Goal: Task Accomplishment & Management: Manage account settings

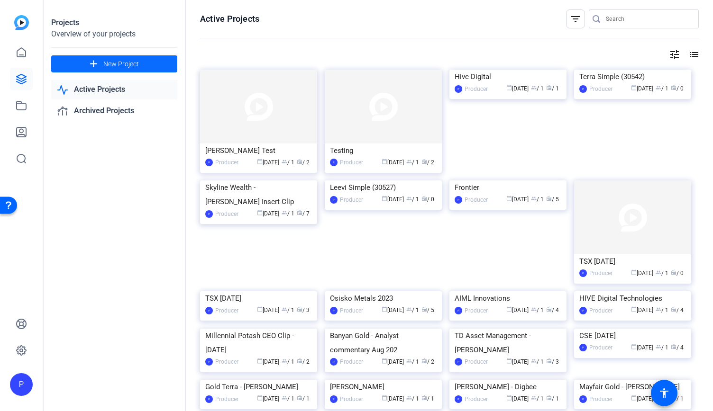
click at [84, 62] on span at bounding box center [114, 64] width 126 height 23
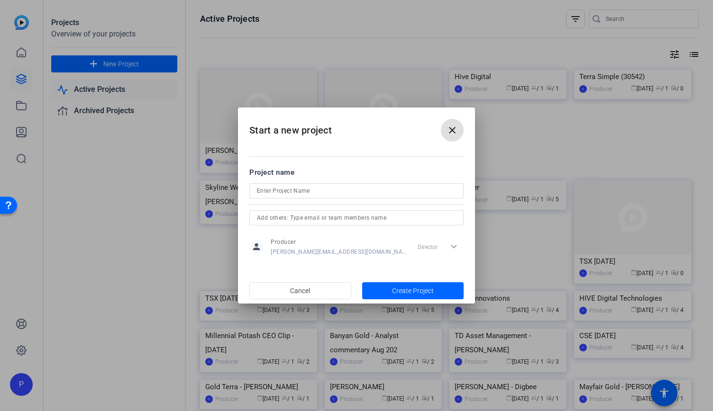
click at [307, 189] on input at bounding box center [356, 190] width 199 height 11
type input "Interview with [PERSON_NAME]"
click at [449, 246] on div "Director expand_more" at bounding box center [439, 246] width 50 height 17
click at [405, 292] on span "Create Project" at bounding box center [413, 291] width 42 height 10
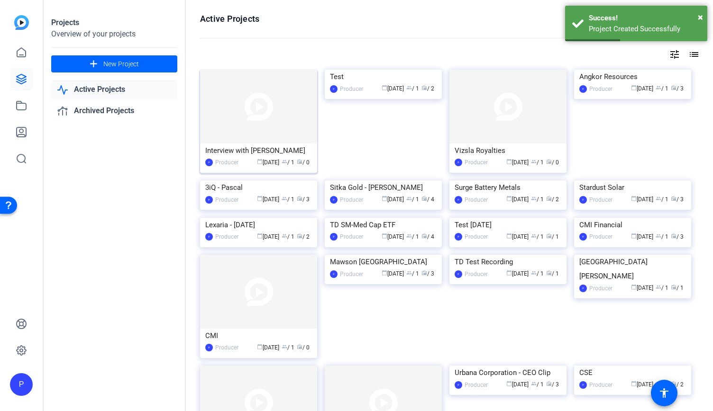
click at [243, 128] on img at bounding box center [258, 107] width 117 height 74
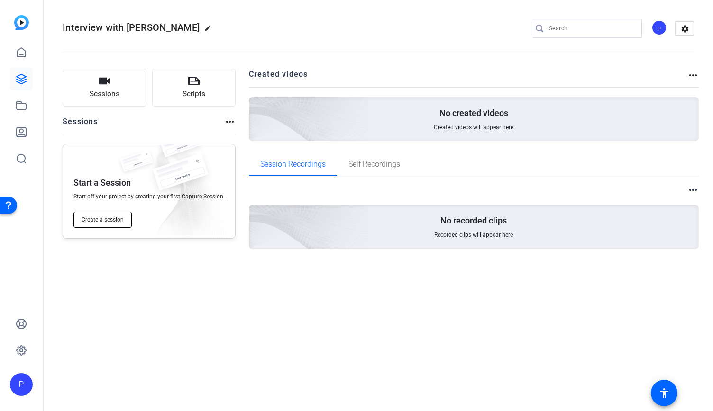
click at [100, 220] on span "Create a session" at bounding box center [103, 220] width 42 height 8
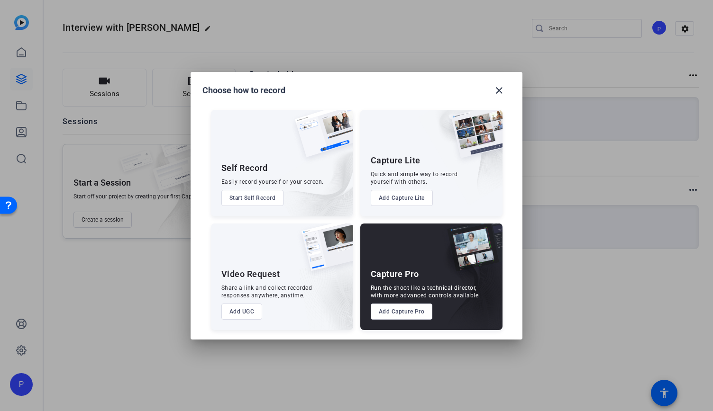
click at [406, 312] on button "Add Capture Pro" at bounding box center [402, 312] width 62 height 16
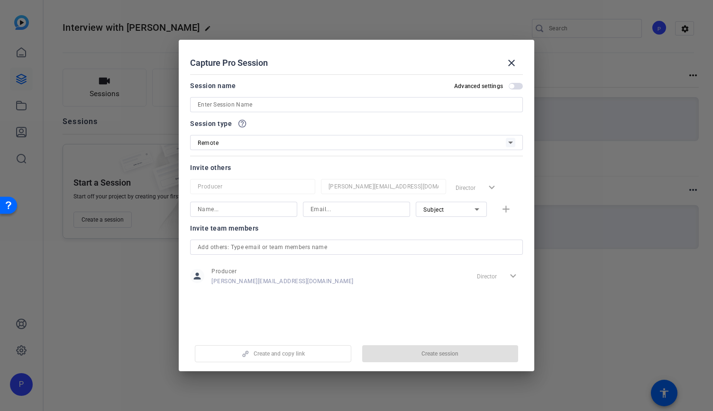
click at [526, 83] on mat-dialog-content "Session name Advanced settings Session type help_outline Remote Invite others P…" at bounding box center [356, 202] width 355 height 263
click at [507, 92] on div "Session name Advanced settings" at bounding box center [356, 96] width 333 height 32
click at [512, 83] on span "button" at bounding box center [516, 86] width 14 height 7
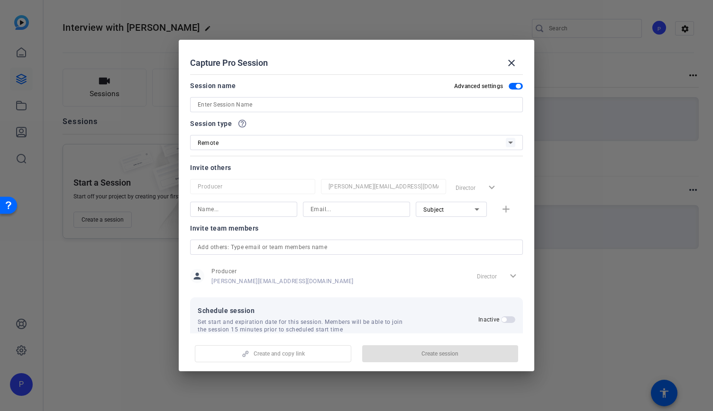
click at [516, 84] on span "button" at bounding box center [518, 86] width 5 height 5
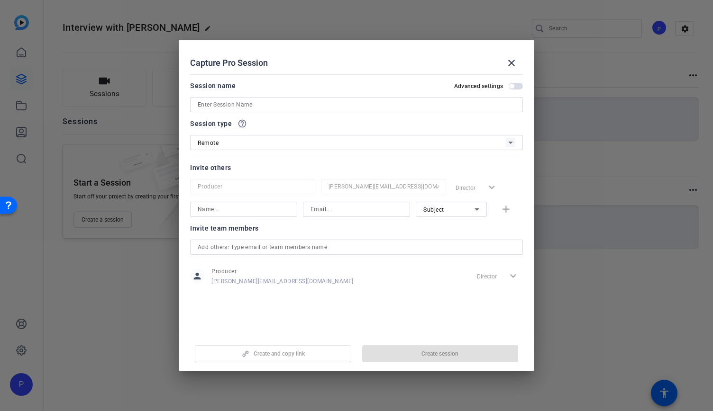
click at [350, 100] on input at bounding box center [357, 104] width 318 height 11
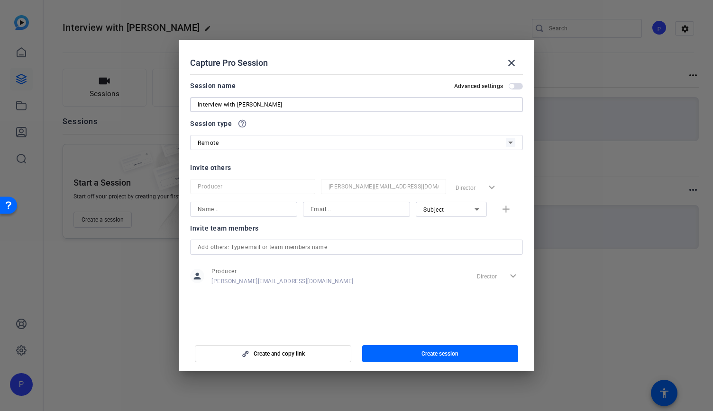
type input "Interview with George Athanassakos"
click at [239, 214] on input at bounding box center [244, 209] width 92 height 11
type input "Cindy B"
click at [343, 210] on input at bounding box center [356, 209] width 92 height 11
type input "cindy@b-tv.com"
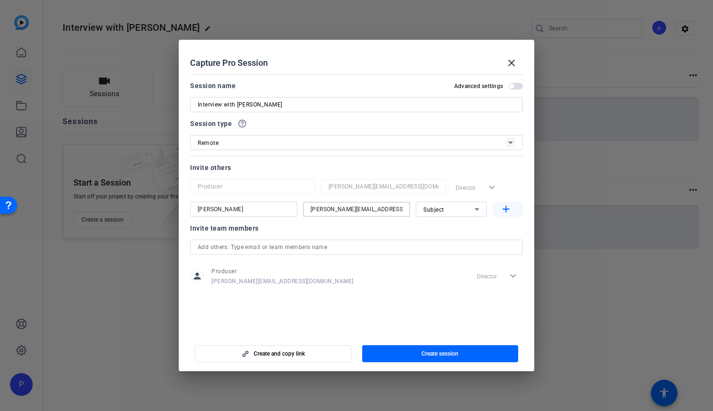
click at [511, 208] on mat-icon "add" at bounding box center [506, 210] width 12 height 12
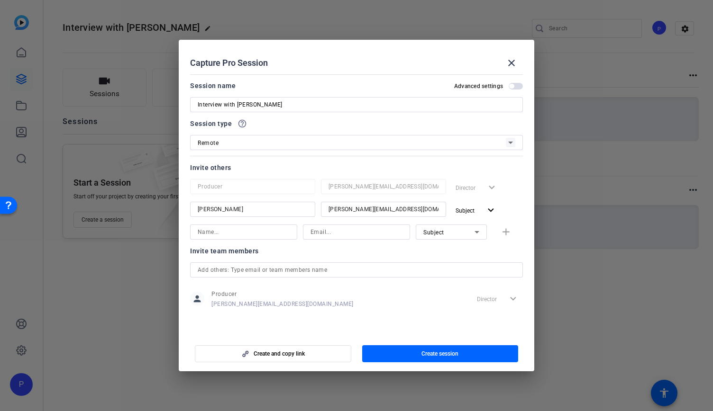
click at [227, 228] on input at bounding box center [244, 232] width 92 height 11
type input "George Athanassakos"
click at [355, 228] on input at bounding box center [356, 232] width 92 height 11
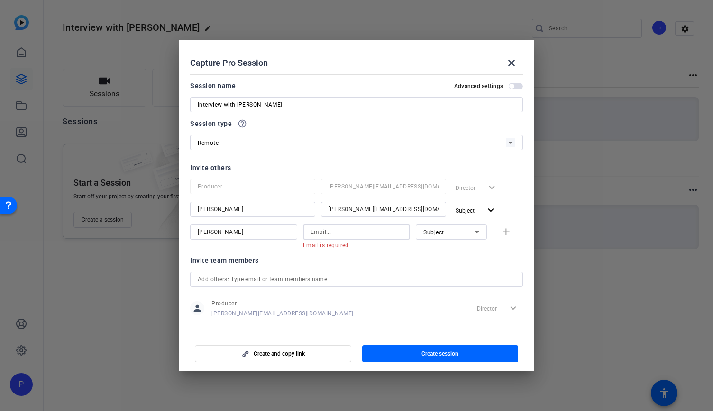
paste input "gathanassakos@ivey.ca"
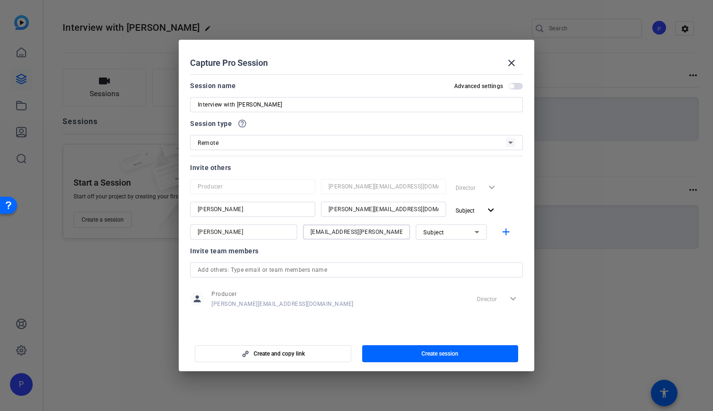
type input "gathanassakos@ivey.ca"
click at [435, 248] on div at bounding box center [451, 245] width 71 height 10
click at [308, 357] on span "button" at bounding box center [272, 354] width 155 height 23
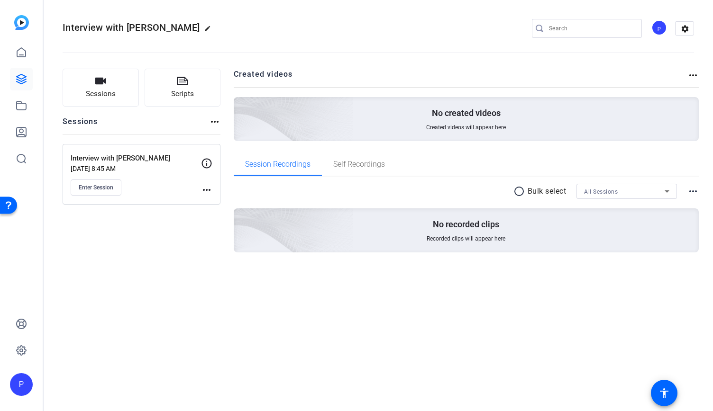
click at [204, 190] on mat-icon "more_horiz" at bounding box center [206, 189] width 11 height 11
click at [229, 202] on span "Edit Session" at bounding box center [230, 203] width 43 height 11
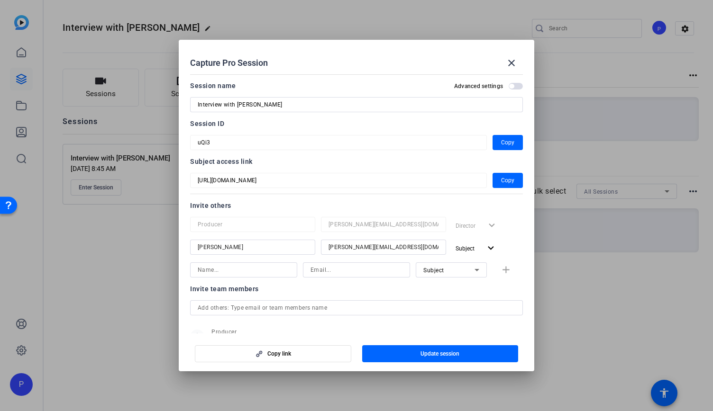
click at [509, 87] on span "button" at bounding box center [511, 86] width 5 height 5
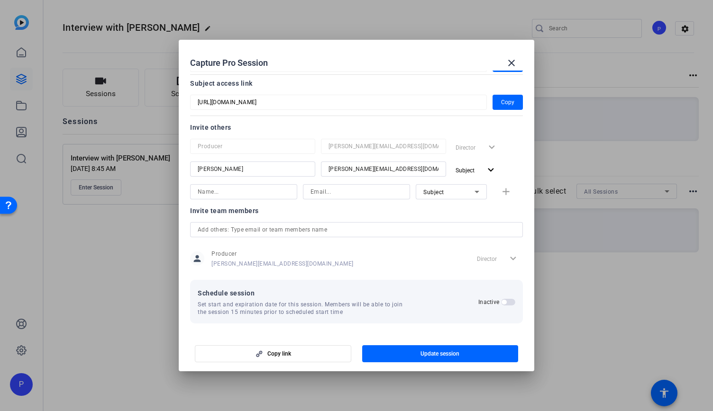
click at [501, 303] on span "button" at bounding box center [503, 302] width 5 height 5
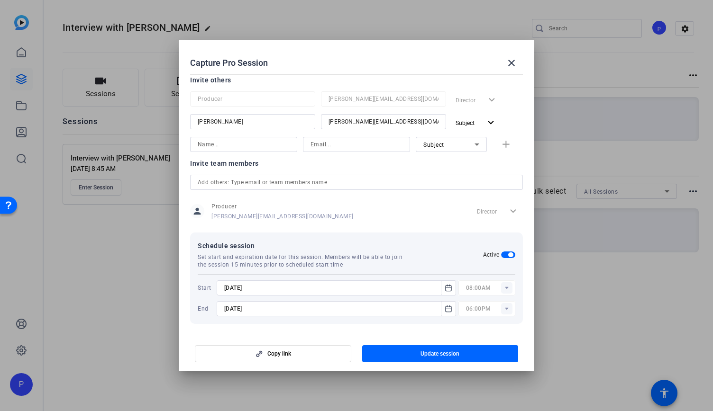
scroll to position [126, 0]
click at [445, 286] on icon "Open calendar" at bounding box center [449, 287] width 8 height 11
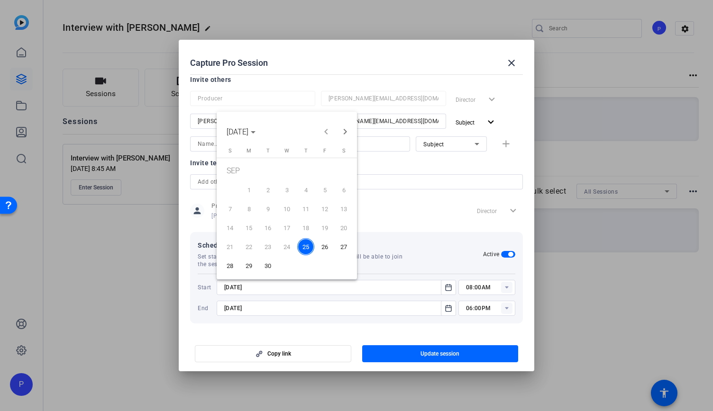
click at [321, 247] on span "26" at bounding box center [324, 246] width 17 height 17
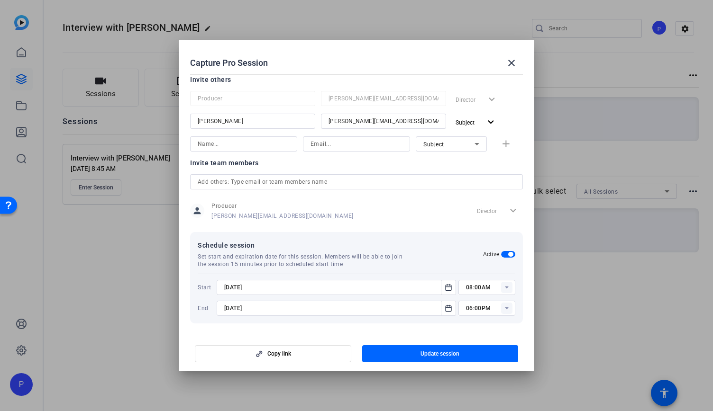
type input "9/26/2025"
click at [501, 289] on rect at bounding box center [506, 287] width 11 height 11
click at [481, 203] on span "11:30AM" at bounding box center [473, 204] width 25 height 7
type input "11:30AM"
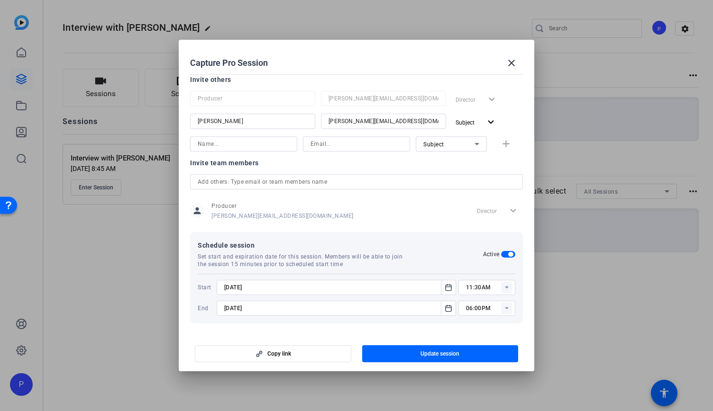
click at [503, 305] on rect at bounding box center [506, 308] width 11 height 11
click at [437, 323] on div at bounding box center [336, 321] width 239 height 10
click at [443, 308] on mat-icon "Open calendar" at bounding box center [448, 308] width 11 height 11
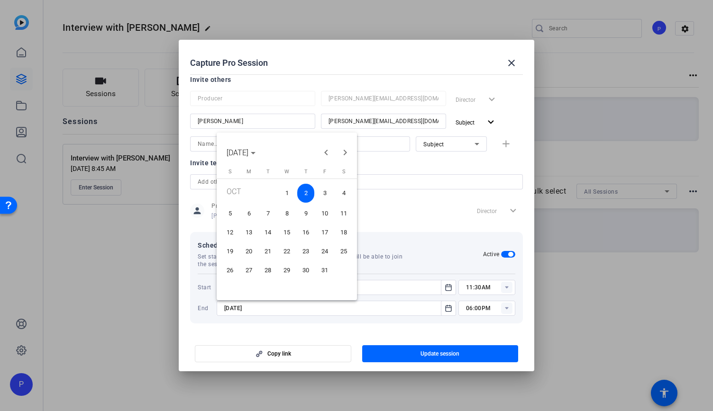
click at [327, 151] on span "Previous month" at bounding box center [326, 152] width 19 height 19
click at [327, 276] on span "26" at bounding box center [324, 267] width 17 height 17
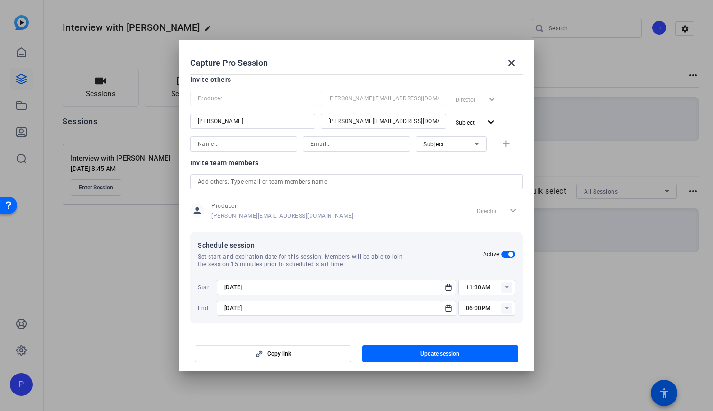
type input "9/26/2025"
click at [505, 309] on rect at bounding box center [506, 308] width 11 height 11
click at [487, 191] on mat-option "12:30PM" at bounding box center [482, 190] width 57 height 15
type input "12:30PM"
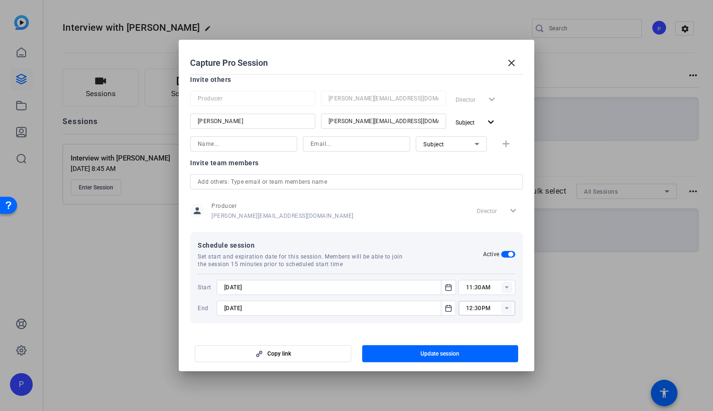
click at [382, 327] on mat-dialog-content "Session name Advanced settings Interview with George Athanassakos Session ID uQ…" at bounding box center [356, 202] width 355 height 263
click at [477, 288] on input "11:30AM" at bounding box center [490, 287] width 49 height 11
type input "11:35AM"
click at [436, 328] on mat-dialog-content "Session name Advanced settings Interview with George Athanassakos Session ID uQ…" at bounding box center [356, 202] width 355 height 263
click at [417, 355] on span "button" at bounding box center [440, 354] width 156 height 23
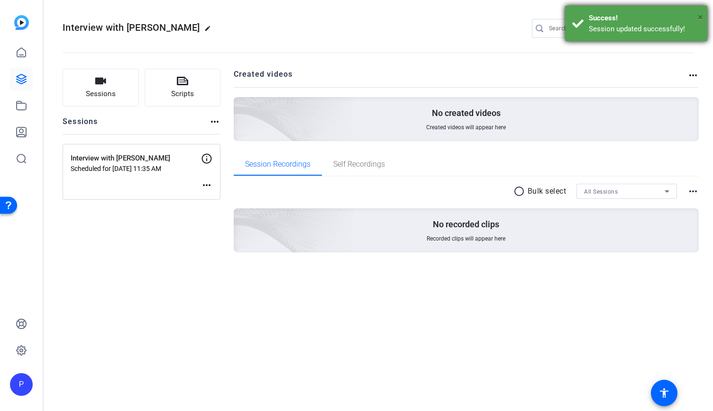
click at [701, 16] on span "×" at bounding box center [700, 16] width 5 height 11
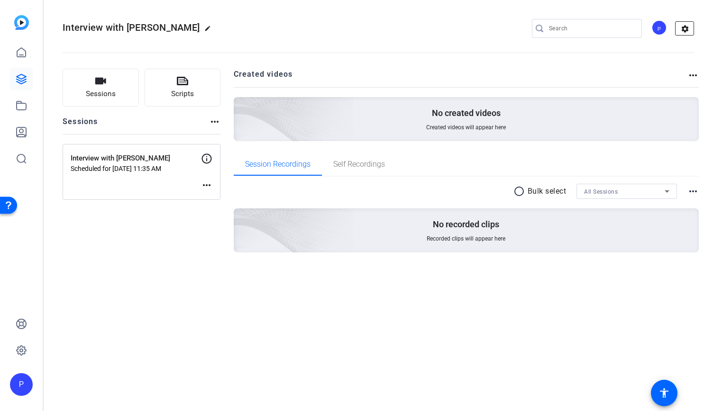
click at [686, 25] on mat-icon "settings" at bounding box center [684, 29] width 19 height 14
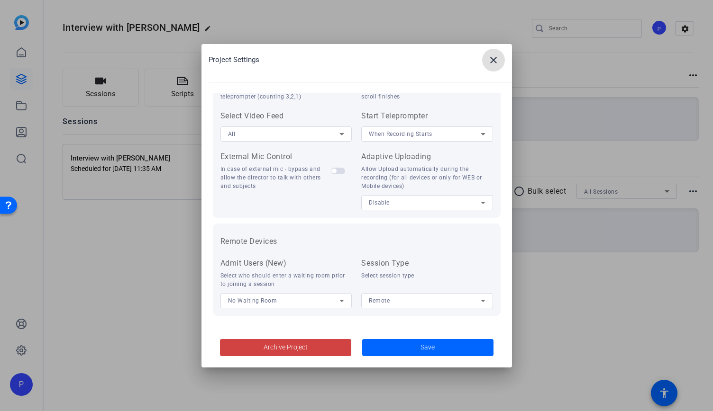
scroll to position [196, 0]
click at [495, 52] on span at bounding box center [493, 60] width 23 height 23
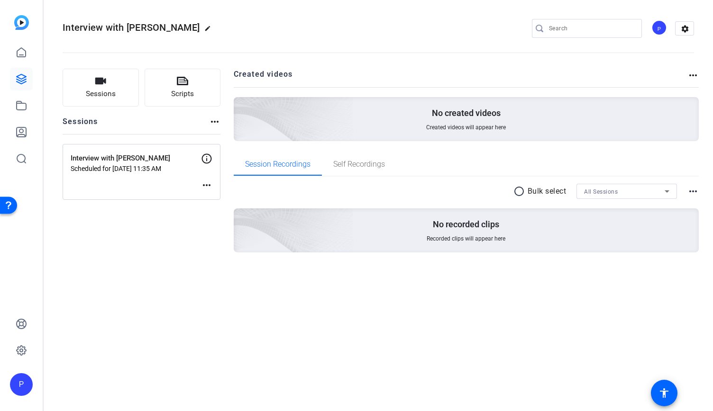
click at [206, 184] on mat-icon "more_horiz" at bounding box center [206, 185] width 11 height 11
click at [137, 165] on div at bounding box center [356, 205] width 713 height 411
click at [201, 183] on mat-icon "more_horiz" at bounding box center [206, 185] width 11 height 11
click at [223, 201] on span "Edit Session" at bounding box center [230, 198] width 43 height 11
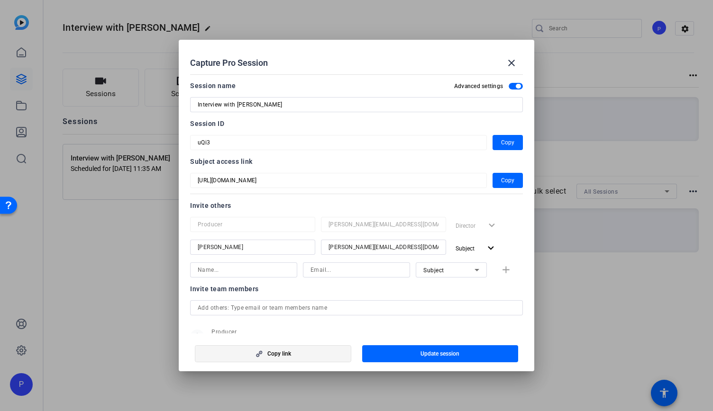
click at [300, 354] on span "button" at bounding box center [272, 354] width 155 height 23
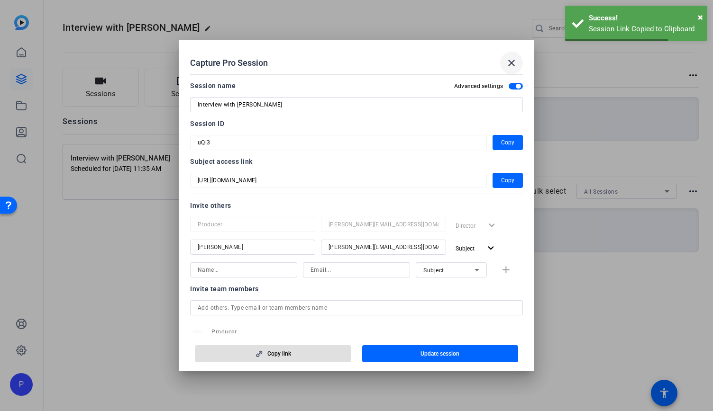
click at [513, 64] on mat-icon "close" at bounding box center [511, 62] width 11 height 11
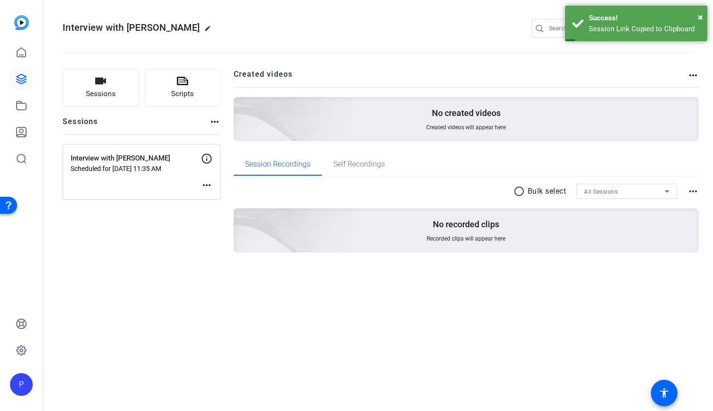
click at [201, 188] on mat-icon "more_horiz" at bounding box center [206, 185] width 11 height 11
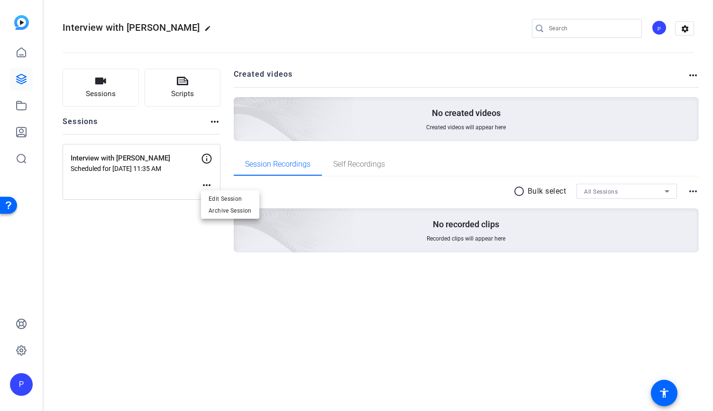
click at [338, 304] on div at bounding box center [356, 205] width 713 height 411
click at [211, 181] on mat-icon "more_horiz" at bounding box center [206, 185] width 11 height 11
click at [229, 199] on span "Edit Session" at bounding box center [230, 198] width 43 height 11
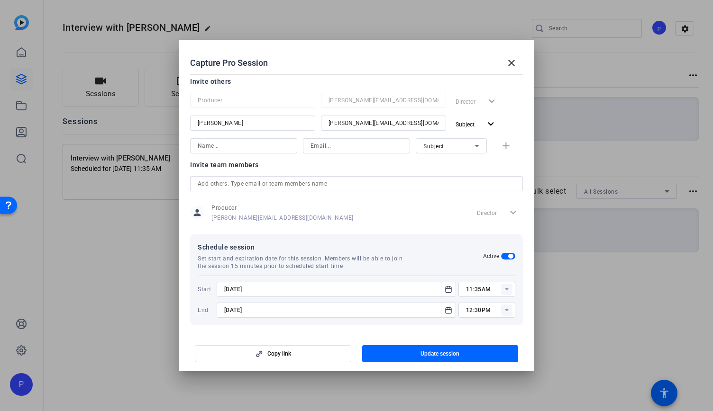
scroll to position [126, 0]
click at [226, 146] on input at bounding box center [244, 143] width 92 height 11
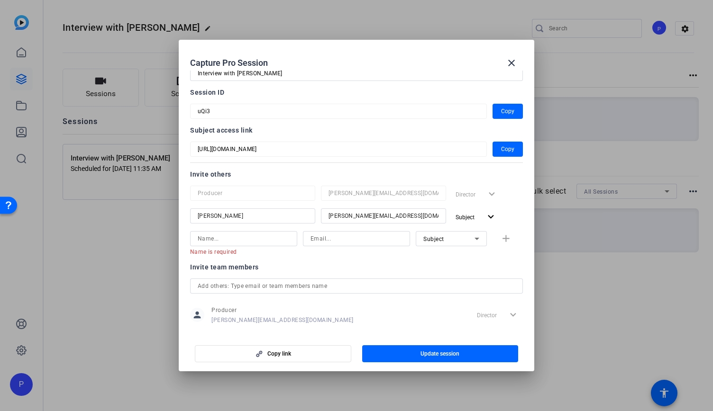
click at [397, 170] on div "Invite others" at bounding box center [356, 174] width 333 height 11
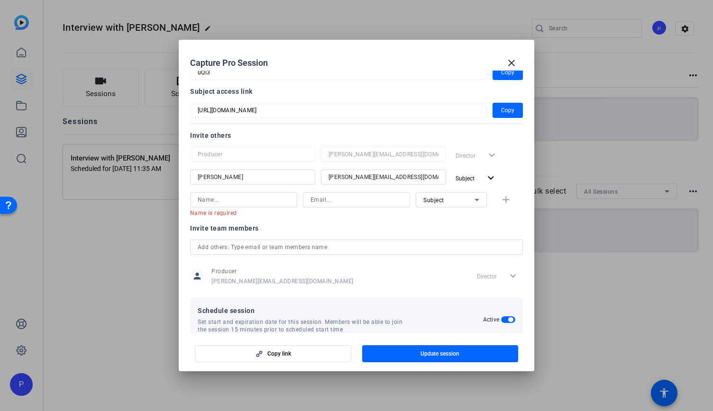
scroll to position [0, 0]
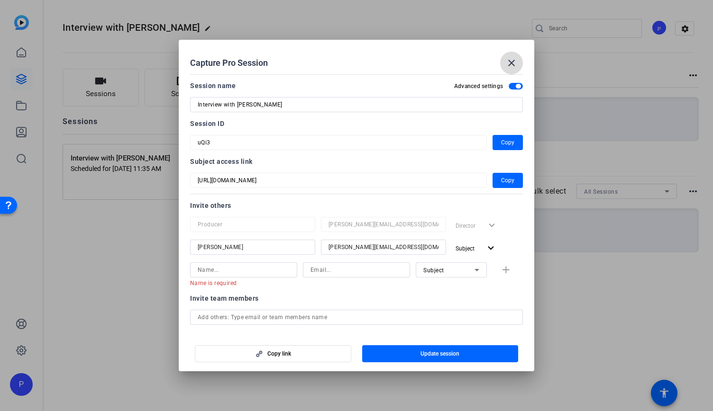
click at [505, 68] on span at bounding box center [511, 63] width 23 height 23
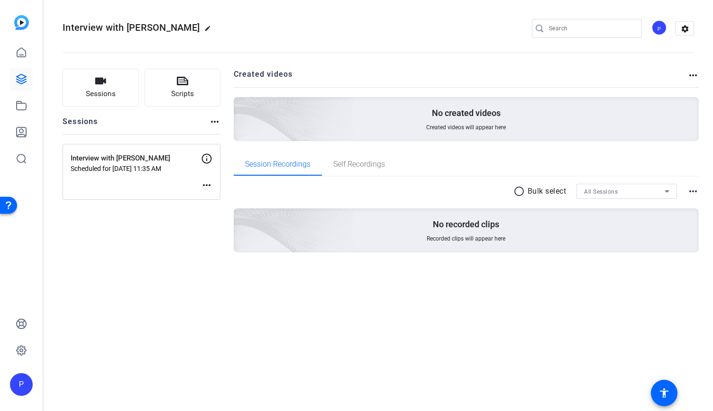
click at [662, 27] on div "P" at bounding box center [659, 28] width 16 height 16
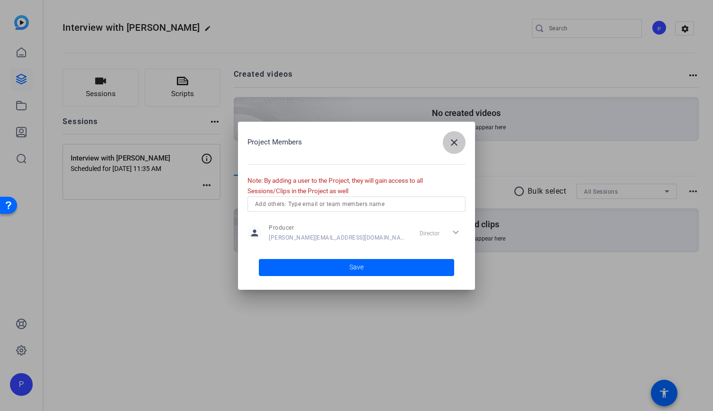
click at [449, 146] on mat-icon "close" at bounding box center [453, 142] width 11 height 11
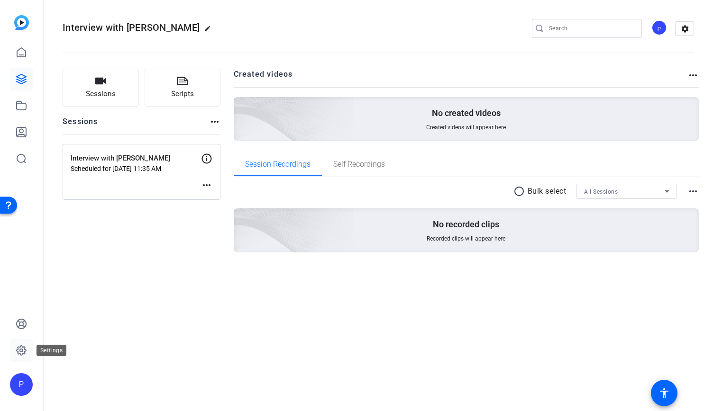
click at [20, 361] on link at bounding box center [21, 350] width 23 height 23
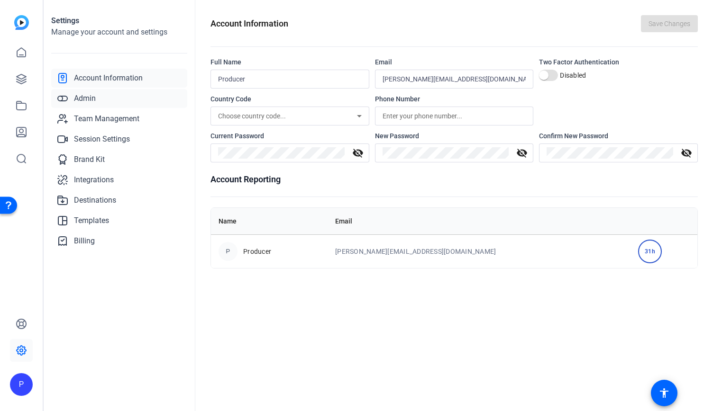
click at [99, 99] on link "Admin" at bounding box center [119, 98] width 136 height 19
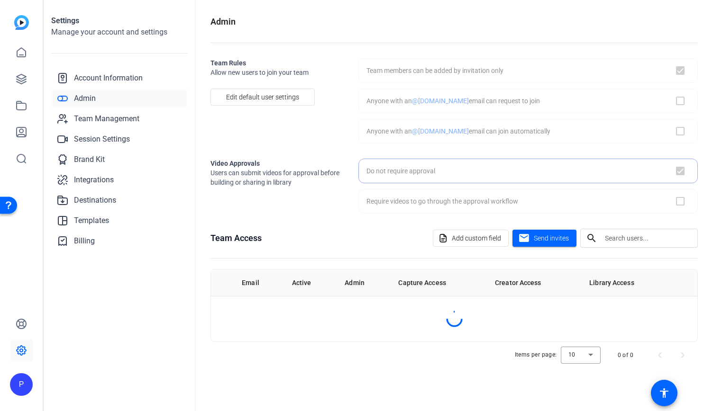
checkbox input "true"
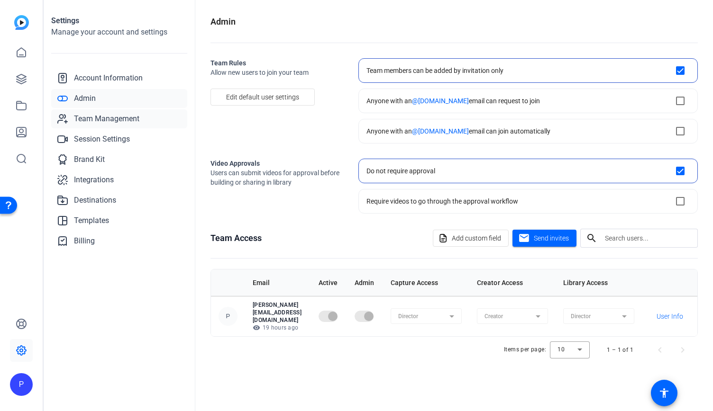
click at [99, 117] on span "Team Management" at bounding box center [106, 118] width 65 height 11
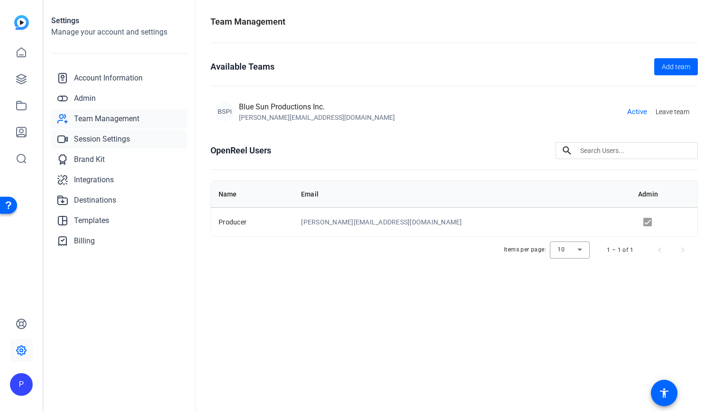
click at [98, 133] on link "Session Settings" at bounding box center [119, 139] width 136 height 19
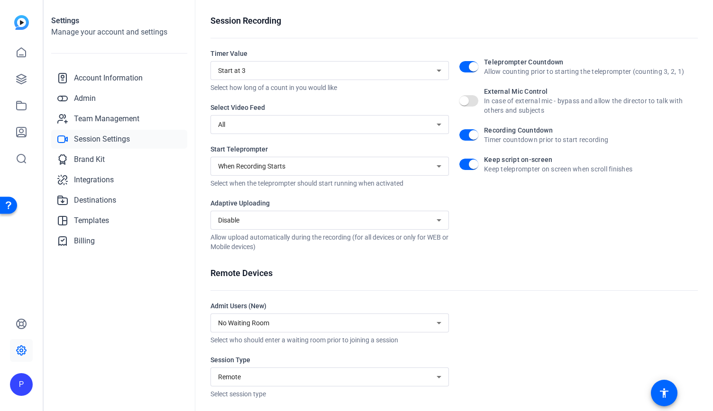
scroll to position [122, 0]
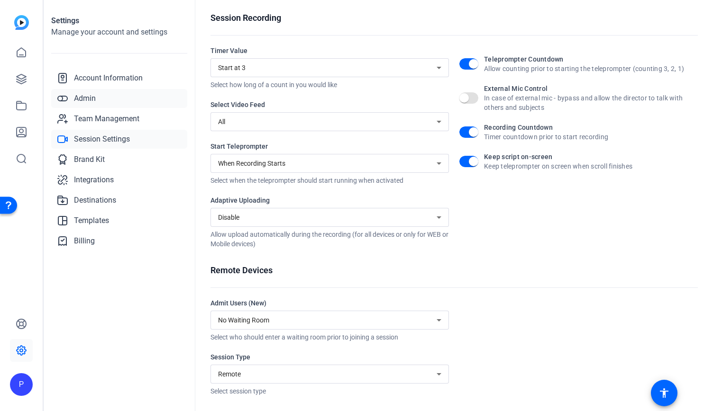
click at [97, 103] on link "Admin" at bounding box center [119, 98] width 136 height 19
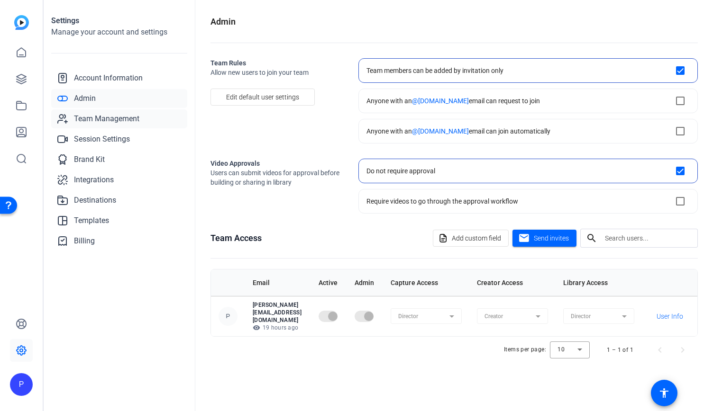
click at [102, 116] on span "Team Management" at bounding box center [106, 118] width 65 height 11
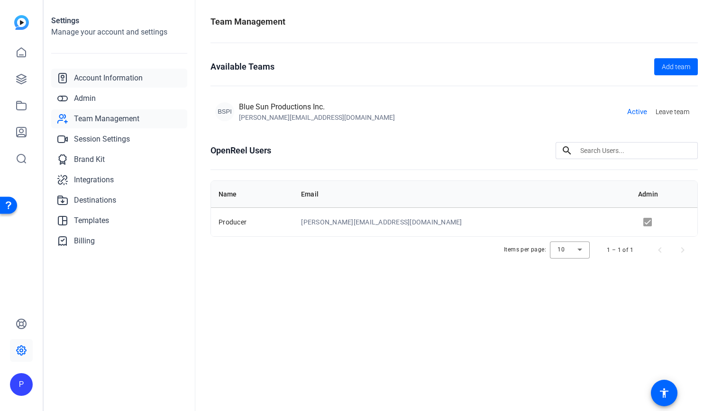
click at [111, 73] on span "Account Information" at bounding box center [108, 78] width 69 height 11
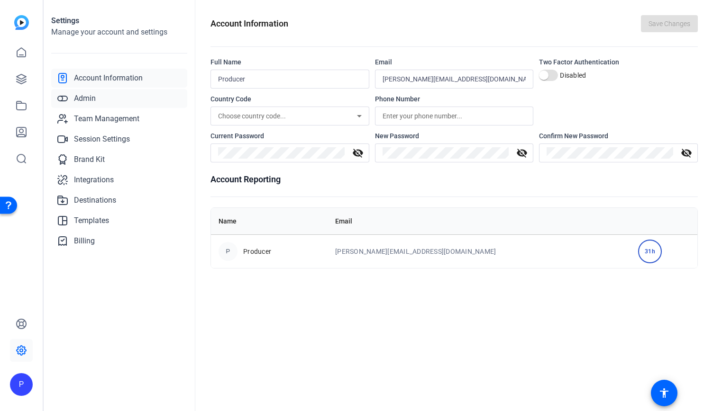
click at [101, 95] on link "Admin" at bounding box center [119, 98] width 136 height 19
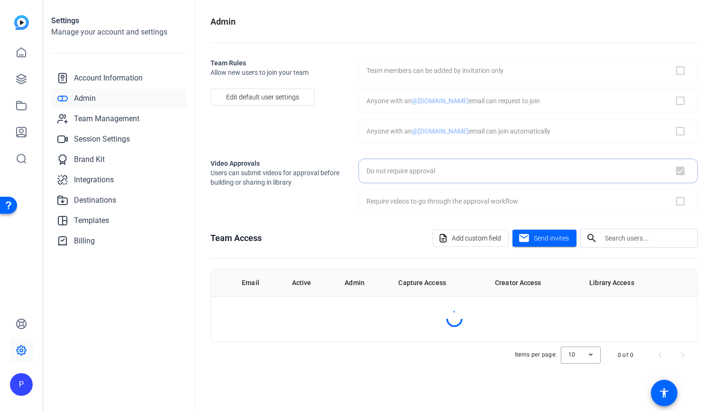
checkbox input "true"
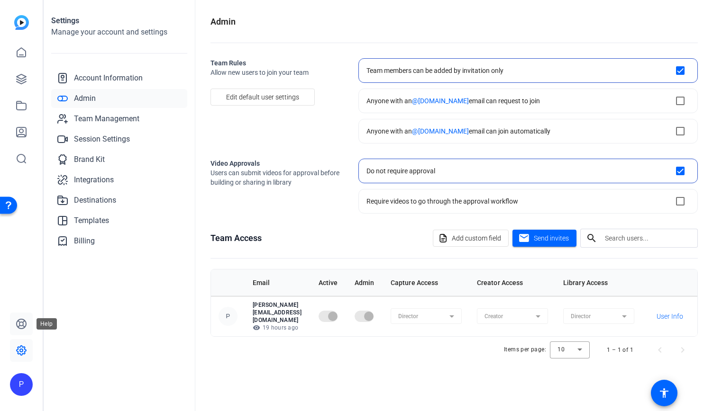
click at [20, 320] on icon at bounding box center [21, 324] width 11 height 11
click at [16, 49] on icon at bounding box center [21, 52] width 11 height 11
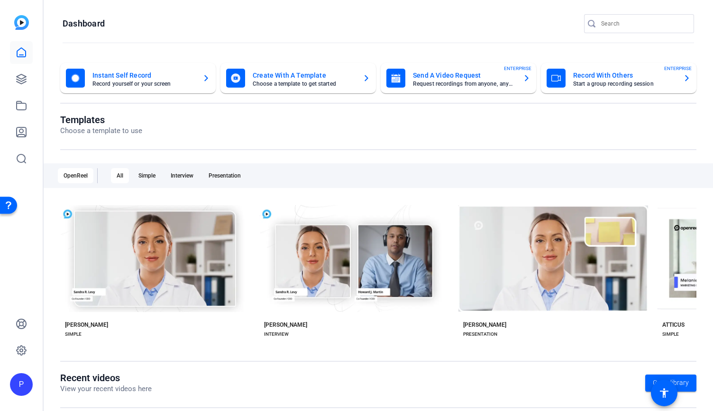
click at [657, 75] on mat-card-title "Record With Others" at bounding box center [624, 75] width 102 height 11
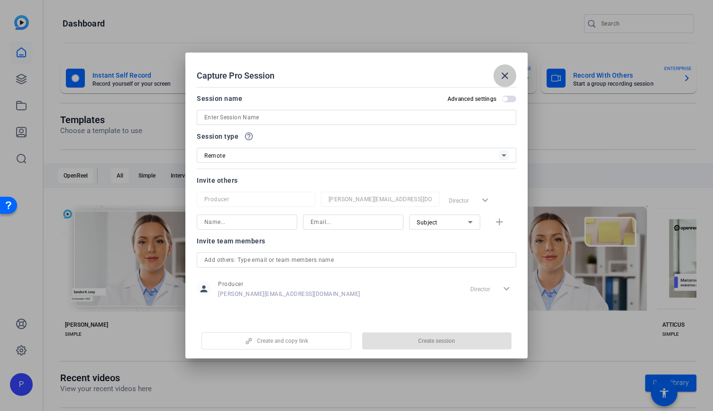
click at [503, 75] on mat-icon "close" at bounding box center [504, 75] width 11 height 11
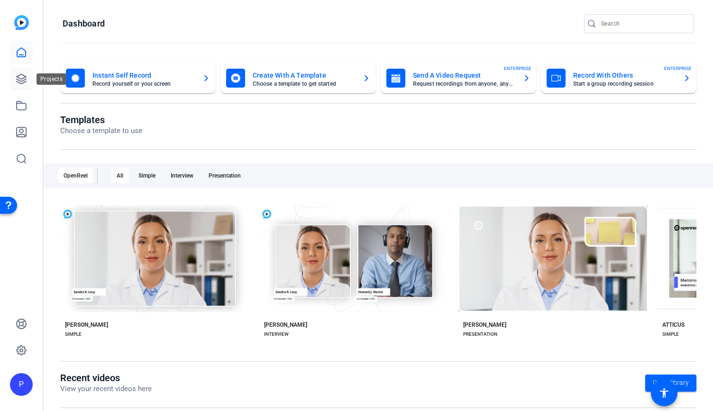
click at [17, 78] on icon at bounding box center [21, 78] width 11 height 11
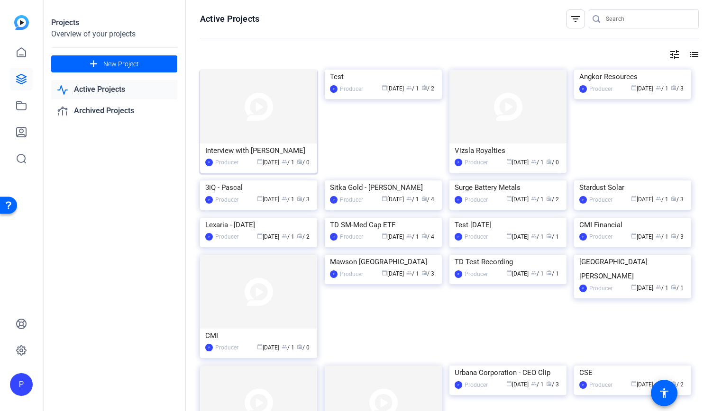
click at [275, 153] on div "Interview with George Athanassakos" at bounding box center [258, 151] width 107 height 14
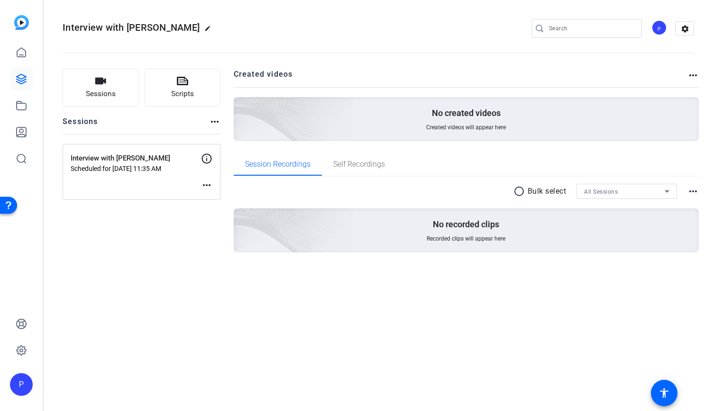
click at [203, 188] on mat-icon "more_horiz" at bounding box center [206, 185] width 11 height 11
click at [222, 199] on span "Edit Session" at bounding box center [230, 198] width 43 height 11
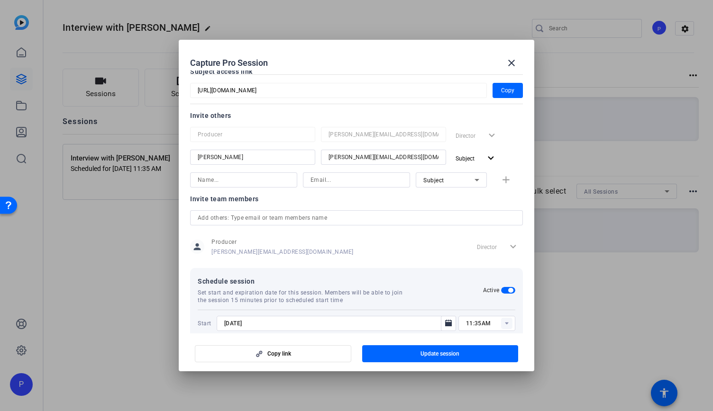
scroll to position [79, 0]
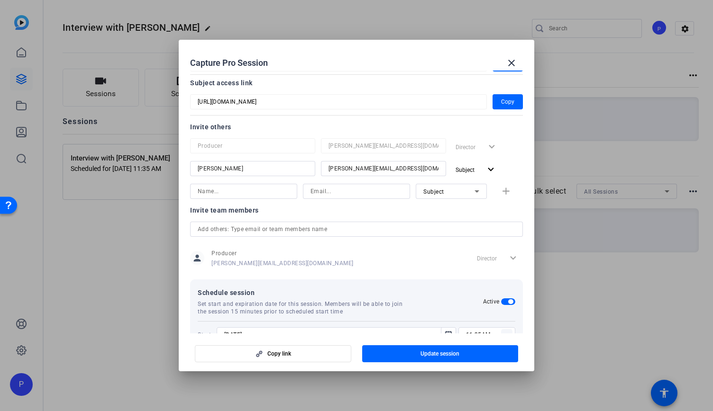
click at [255, 196] on input at bounding box center [244, 191] width 92 height 11
type input "Saiswathi"
click at [312, 193] on input at bounding box center [356, 191] width 92 height 11
type input "saiswathi@b-tv.com"
click at [448, 192] on div "Subject" at bounding box center [448, 192] width 51 height 12
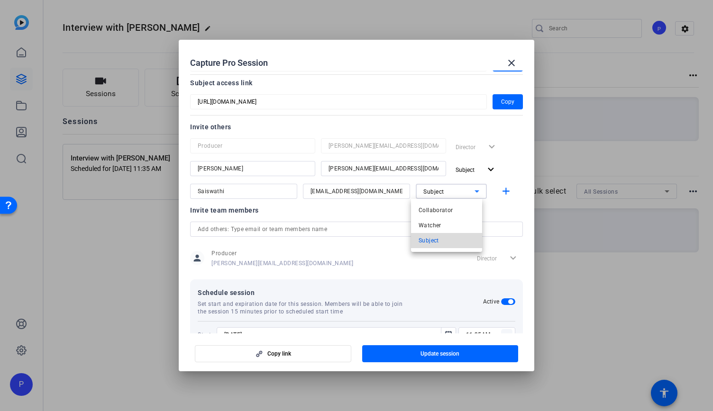
click at [448, 242] on mat-option "Subject" at bounding box center [446, 240] width 71 height 15
click at [483, 214] on div "Invite team members" at bounding box center [356, 210] width 333 height 11
click at [512, 100] on span "button" at bounding box center [507, 102] width 30 height 23
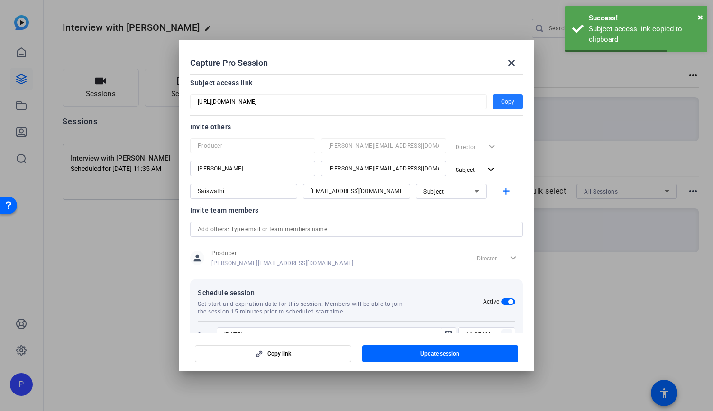
scroll to position [126, 0]
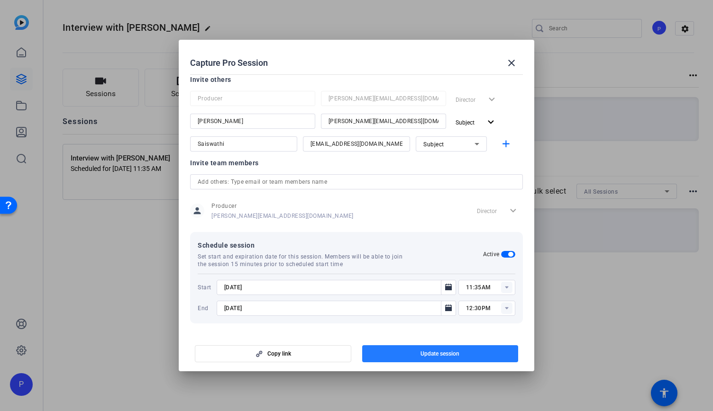
click at [448, 351] on span "Update session" at bounding box center [439, 354] width 39 height 8
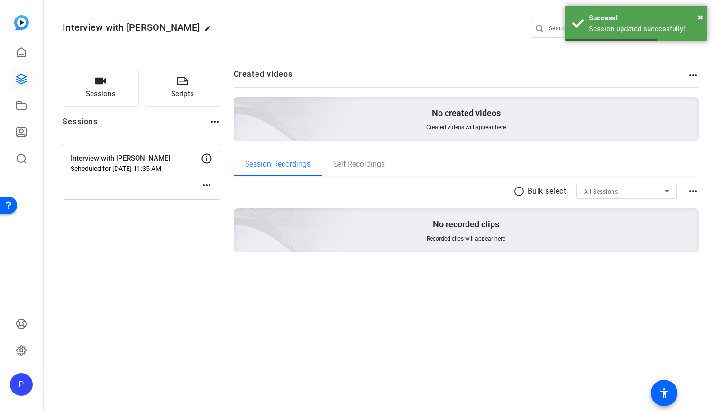
click at [201, 183] on mat-icon "more_horiz" at bounding box center [206, 185] width 11 height 11
click at [217, 199] on span "Edit Session" at bounding box center [230, 198] width 43 height 11
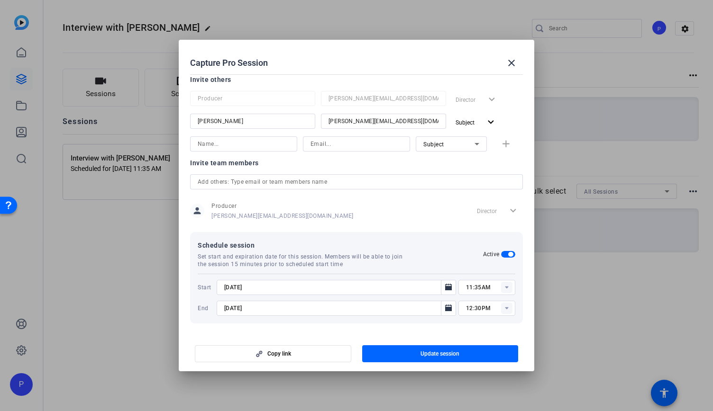
scroll to position [0, 0]
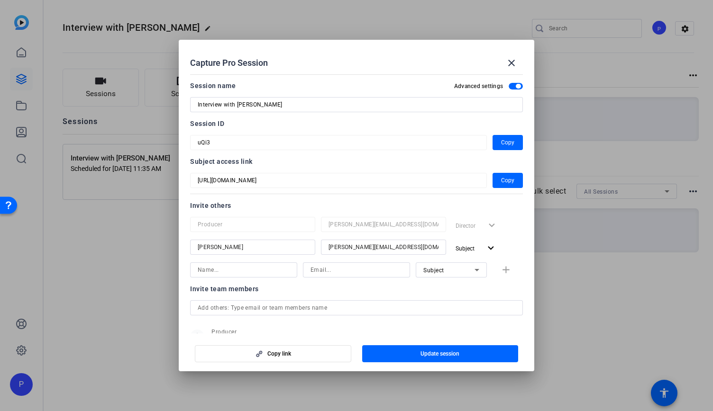
click at [461, 273] on div "Subject" at bounding box center [448, 270] width 51 height 12
click at [438, 321] on span "Subject" at bounding box center [429, 319] width 20 height 11
click at [362, 283] on div at bounding box center [356, 283] width 107 height 10
click at [501, 181] on span "Copy" at bounding box center [507, 180] width 13 height 11
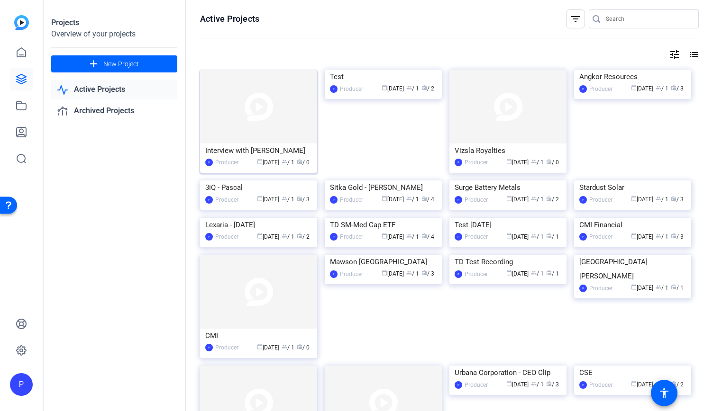
click at [313, 126] on img at bounding box center [258, 107] width 117 height 74
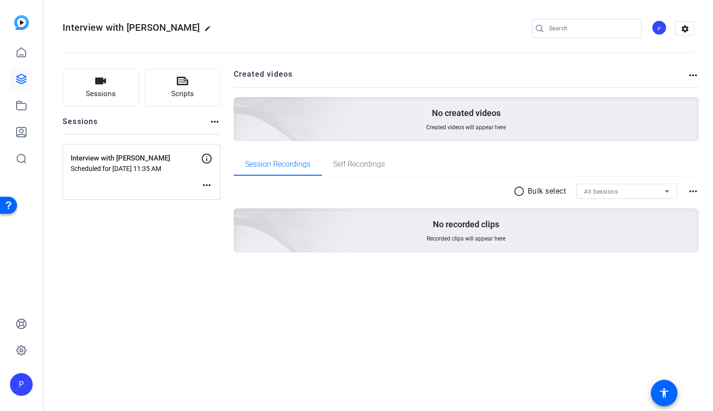
click at [210, 182] on mat-icon "more_horiz" at bounding box center [206, 185] width 11 height 11
click at [228, 201] on span "Edit Session" at bounding box center [230, 198] width 43 height 11
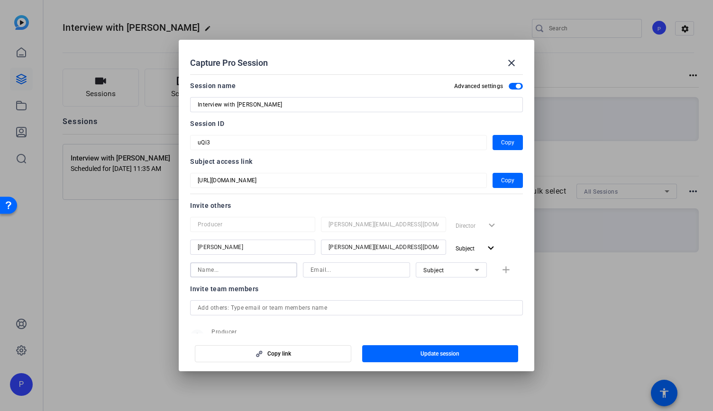
click at [238, 268] on input at bounding box center [244, 269] width 92 height 11
click at [259, 266] on input at bounding box center [244, 269] width 92 height 11
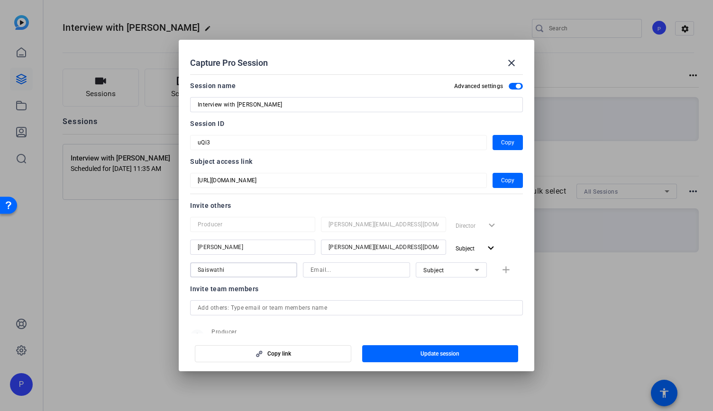
type input "Saiswathi"
click at [318, 272] on input at bounding box center [356, 269] width 92 height 11
click at [502, 269] on div "Saiswathi Subject add" at bounding box center [356, 270] width 333 height 15
click at [498, 271] on div "Saiswathi Email is required Subject add" at bounding box center [356, 275] width 333 height 25
click at [490, 282] on div "Saiswathi Email is required Subject add" at bounding box center [356, 275] width 333 height 25
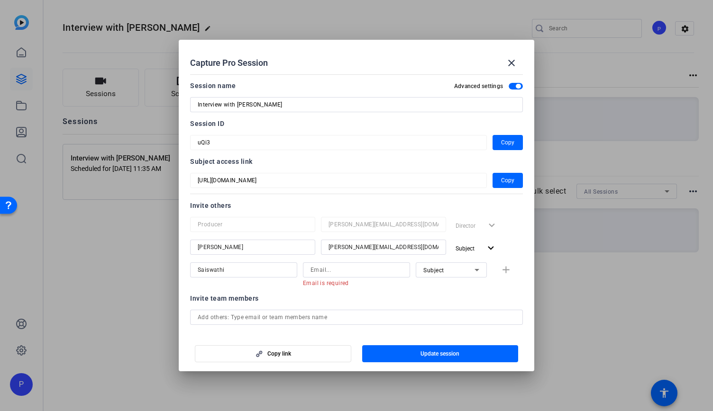
click at [243, 267] on input "Saiswathi" at bounding box center [244, 269] width 92 height 11
click at [393, 287] on mat-error "Email is required" at bounding box center [353, 283] width 100 height 10
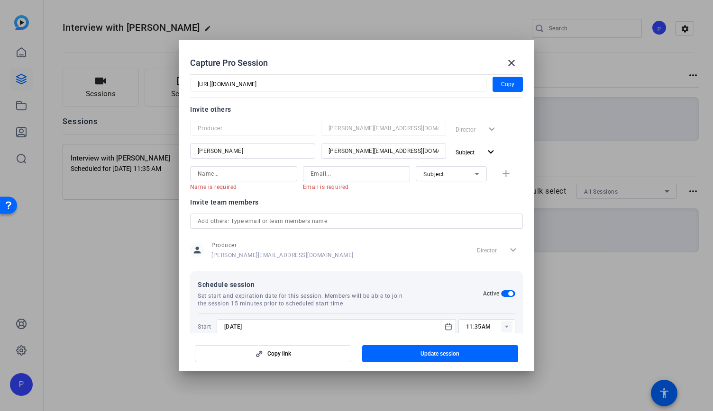
scroll to position [136, 0]
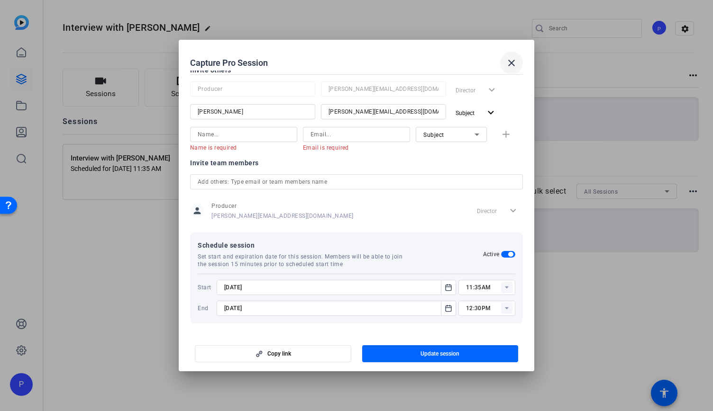
click at [506, 66] on mat-icon "close" at bounding box center [511, 62] width 11 height 11
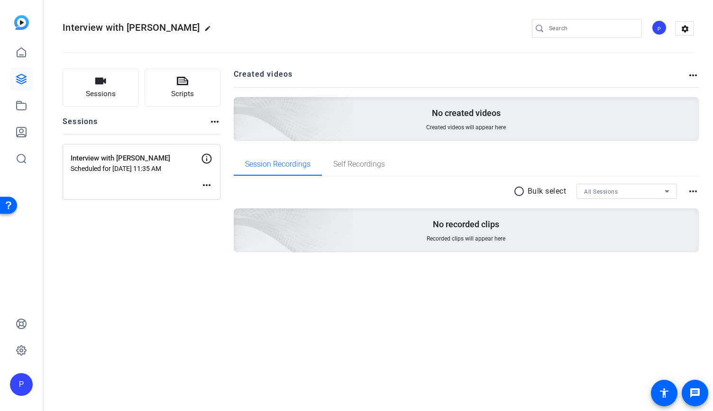
click at [199, 183] on div "Interview with George Athanassakos Scheduled for Sep 26, 2025 @ 11:35 AM more_h…" at bounding box center [142, 172] width 158 height 56
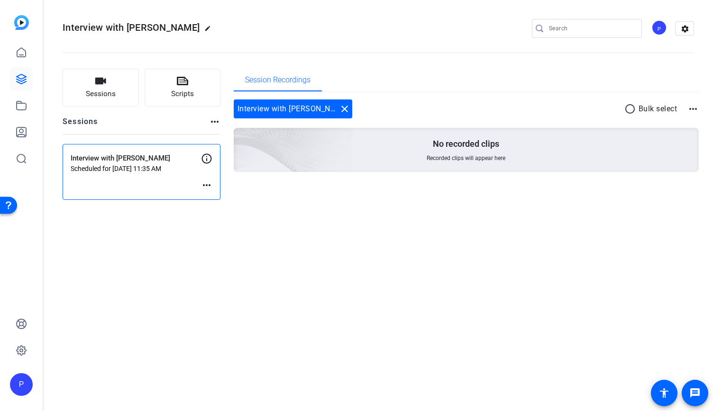
click at [374, 221] on div "Interview with George Athanassakos edit P settings Sessions Scripts Sessions mo…" at bounding box center [378, 205] width 669 height 411
click at [13, 81] on link at bounding box center [21, 79] width 23 height 23
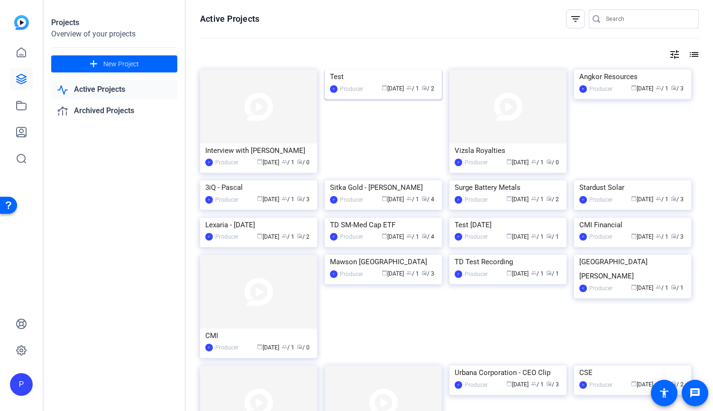
click at [384, 70] on img at bounding box center [383, 70] width 117 height 0
